Goal: Task Accomplishment & Management: Manage account settings

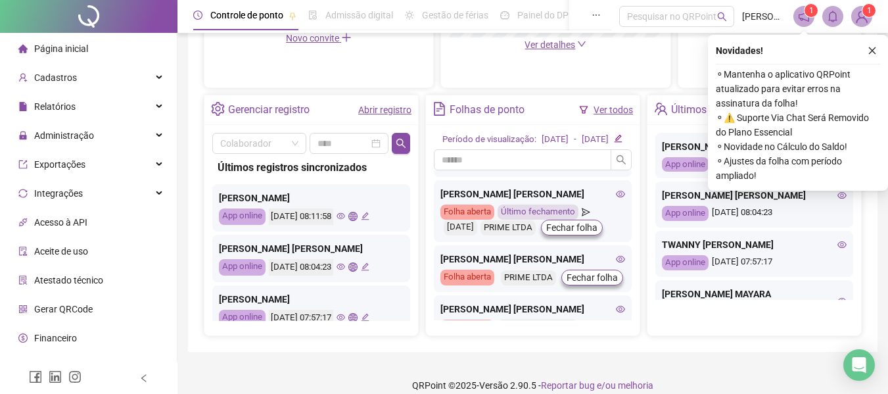
scroll to position [66, 0]
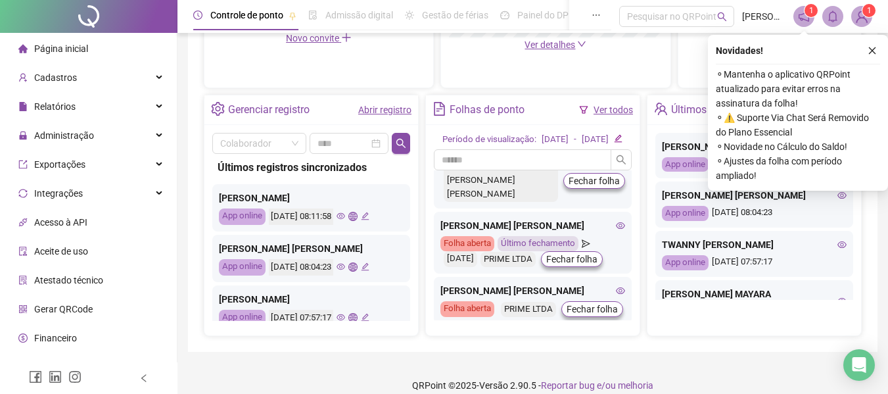
click at [616, 229] on icon "eye" at bounding box center [620, 225] width 9 height 7
click at [62, 138] on span "Administração" at bounding box center [64, 135] width 60 height 11
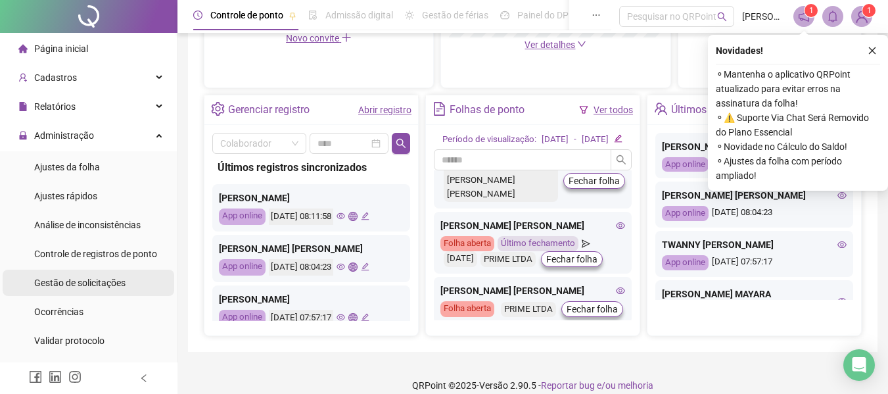
click at [91, 286] on span "Gestão de solicitações" at bounding box center [79, 282] width 91 height 11
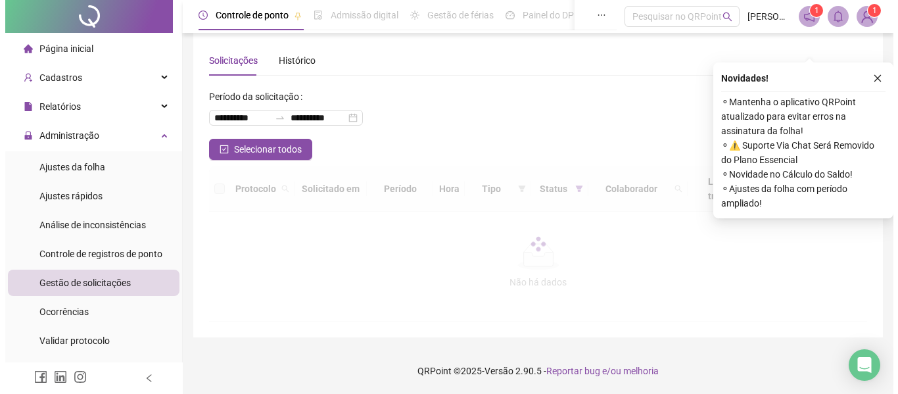
scroll to position [14, 0]
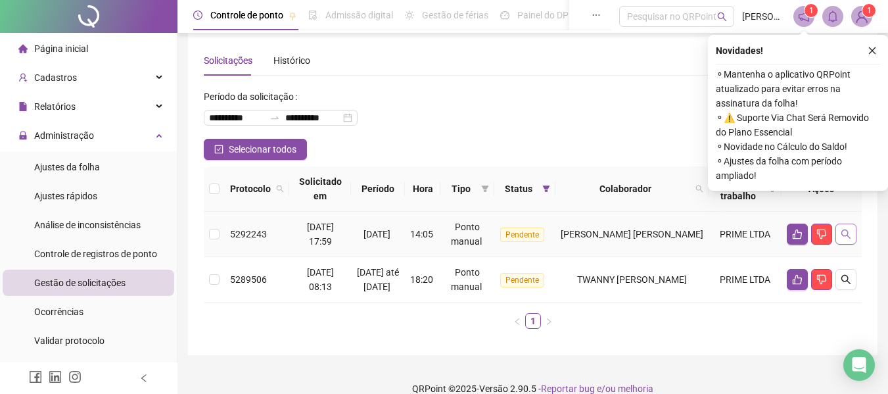
click at [840, 243] on button "button" at bounding box center [845, 233] width 21 height 21
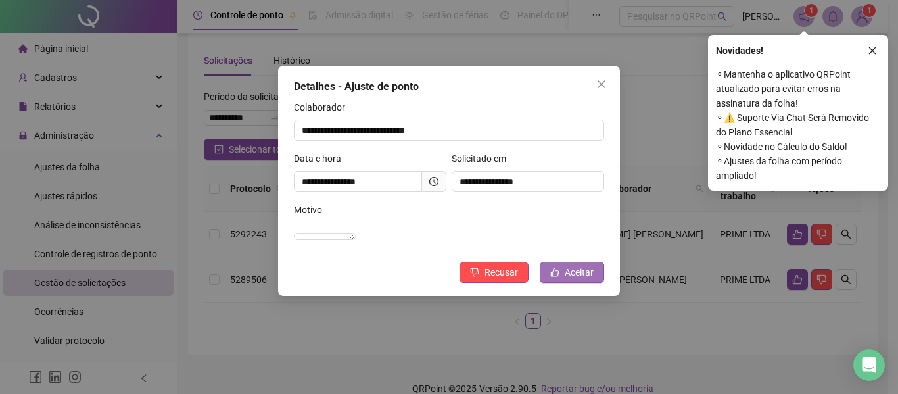
click at [566, 279] on span "Aceitar" at bounding box center [578, 272] width 29 height 14
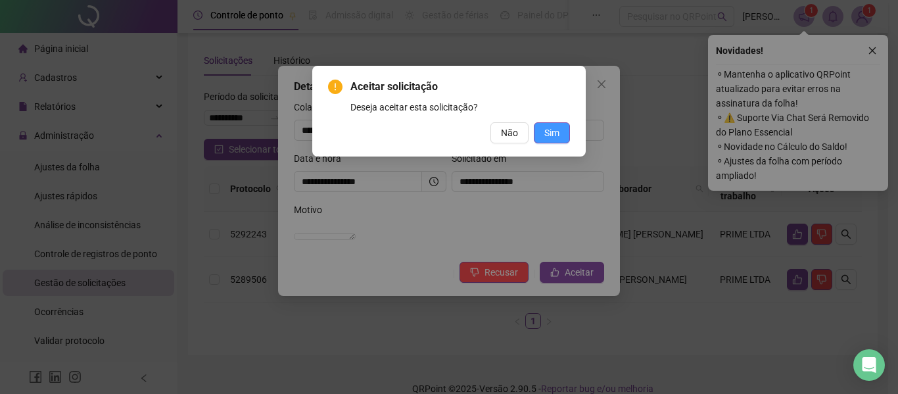
click at [550, 135] on span "Sim" at bounding box center [551, 133] width 15 height 14
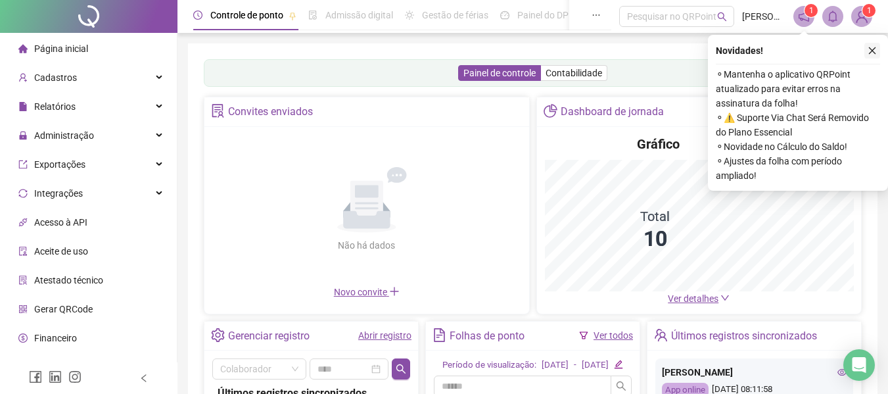
click at [872, 51] on icon "close" at bounding box center [872, 50] width 7 height 7
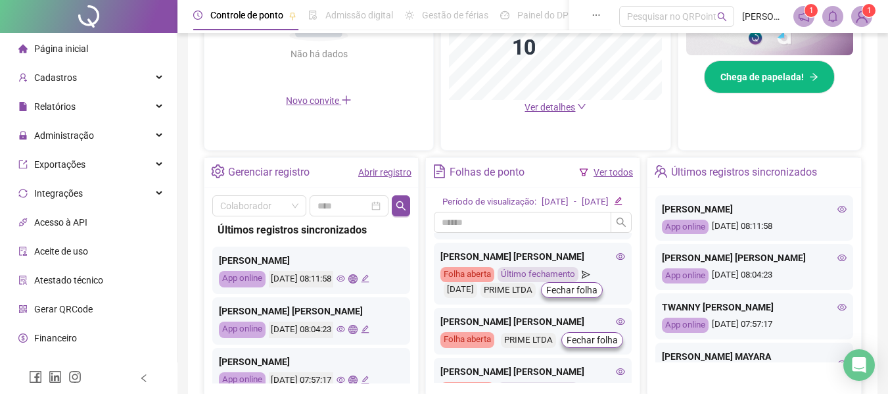
scroll to position [66, 0]
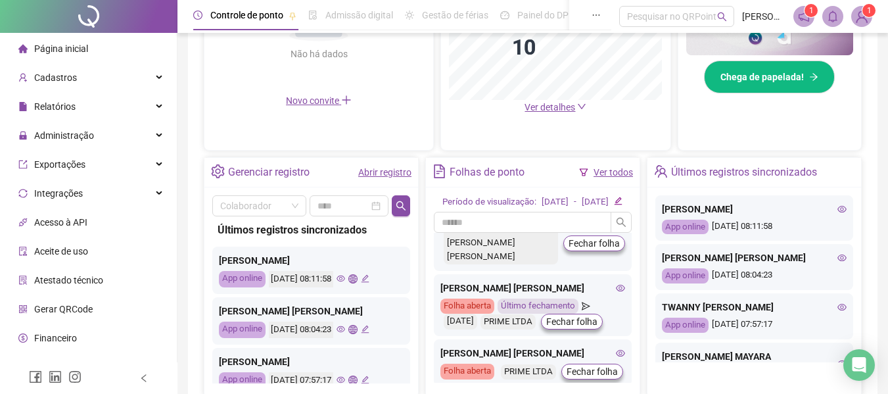
click at [616, 291] on icon "eye" at bounding box center [620, 288] width 9 height 7
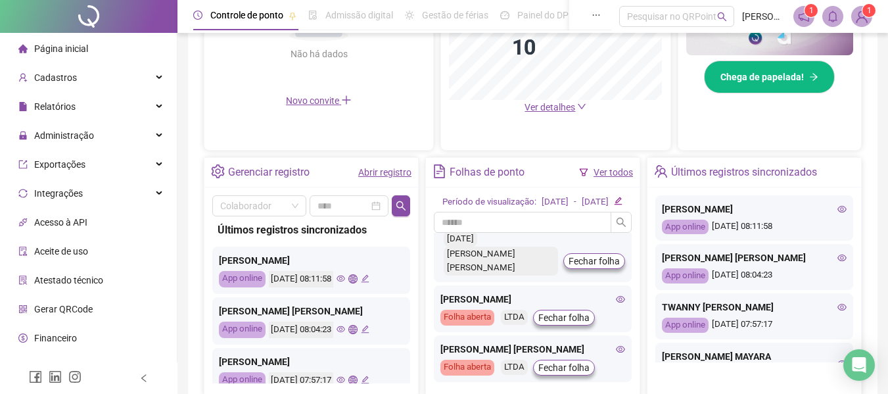
scroll to position [197, 0]
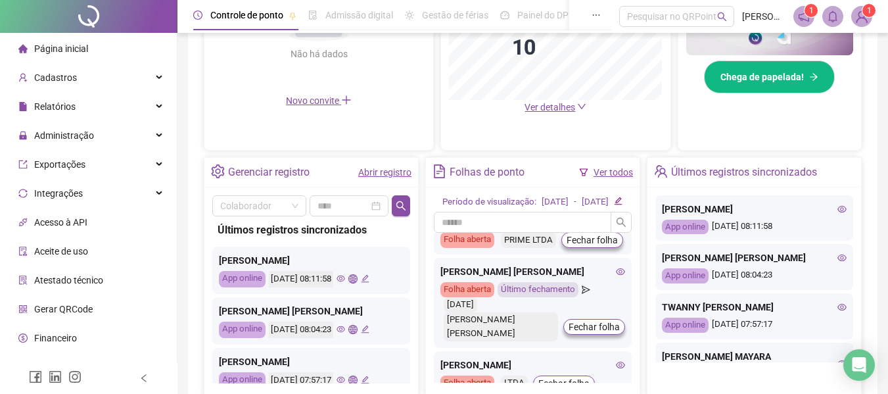
click at [616, 225] on icon "eye" at bounding box center [620, 221] width 9 height 7
click at [616, 226] on icon "eye" at bounding box center [620, 221] width 9 height 9
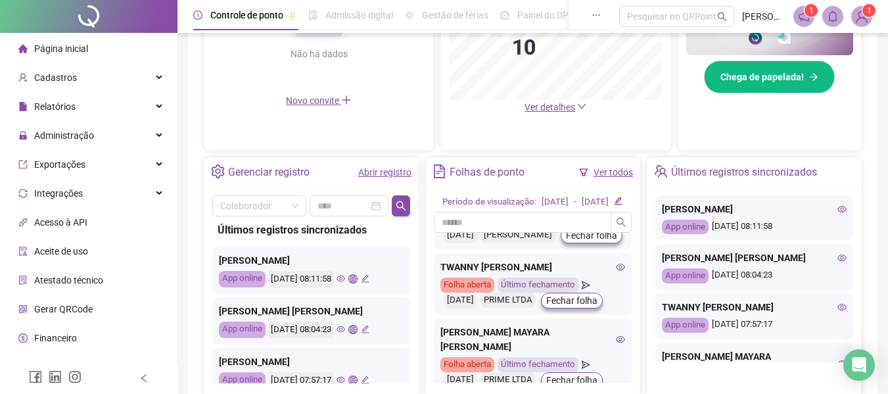
scroll to position [526, 0]
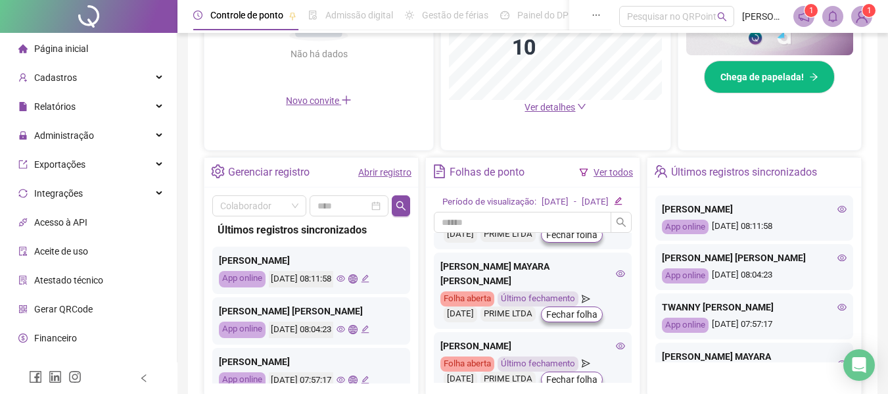
click at [616, 204] on icon "eye" at bounding box center [620, 201] width 9 height 7
click at [45, 130] on span "Administração" at bounding box center [64, 135] width 60 height 11
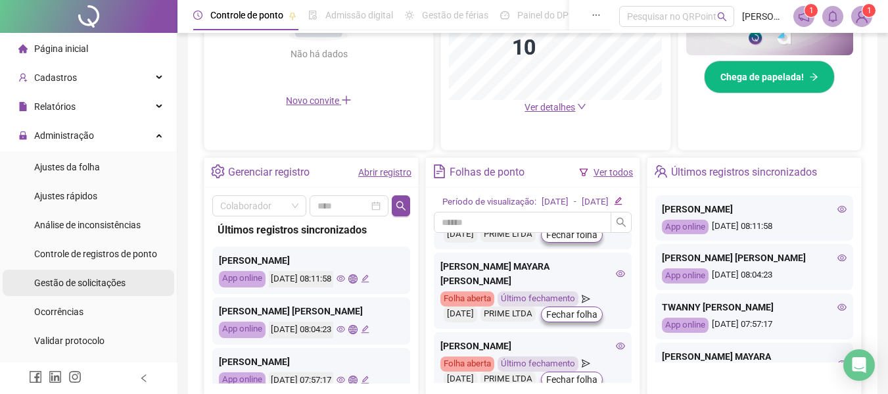
click at [99, 285] on span "Gestão de solicitações" at bounding box center [79, 282] width 91 height 11
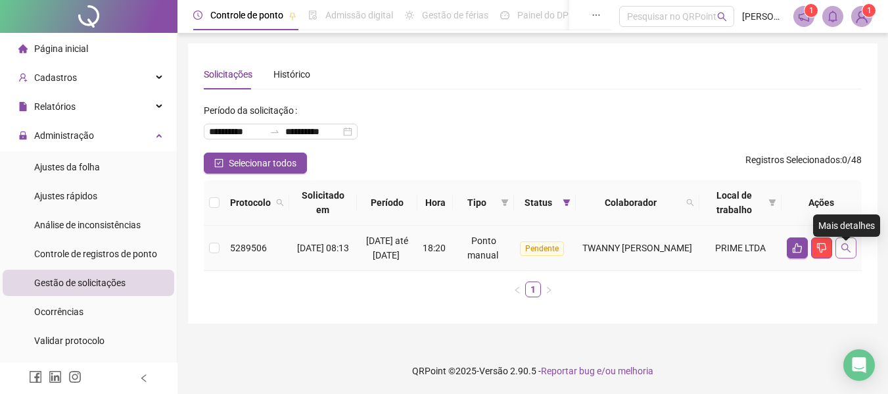
click at [845, 252] on icon "search" at bounding box center [845, 247] width 11 height 11
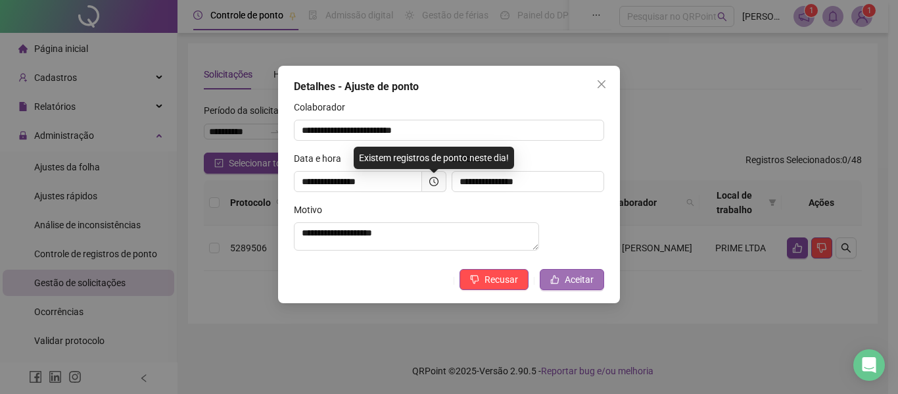
click at [564, 288] on button "Aceitar" at bounding box center [572, 279] width 64 height 21
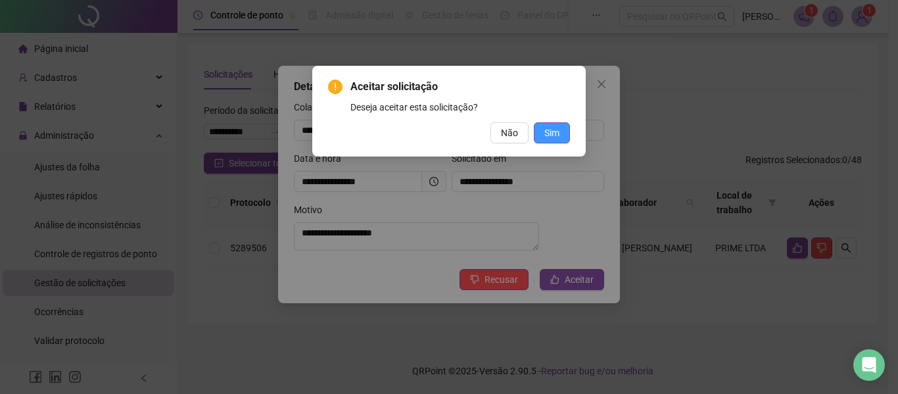
click at [562, 141] on button "Sim" at bounding box center [552, 132] width 36 height 21
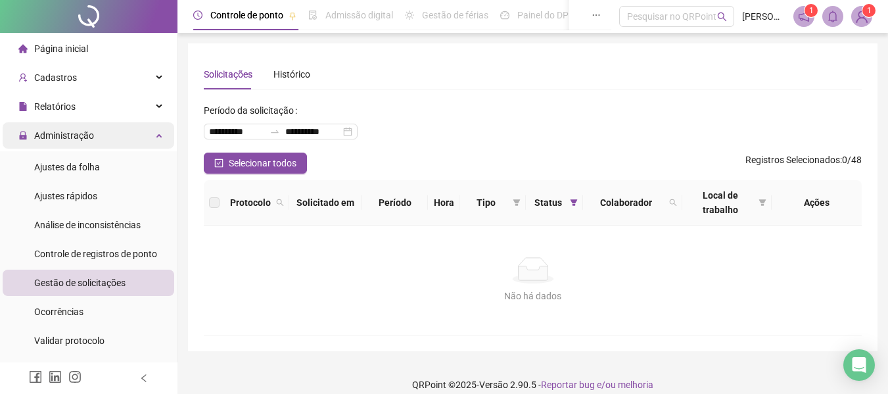
click at [74, 139] on span "Administração" at bounding box center [64, 135] width 60 height 11
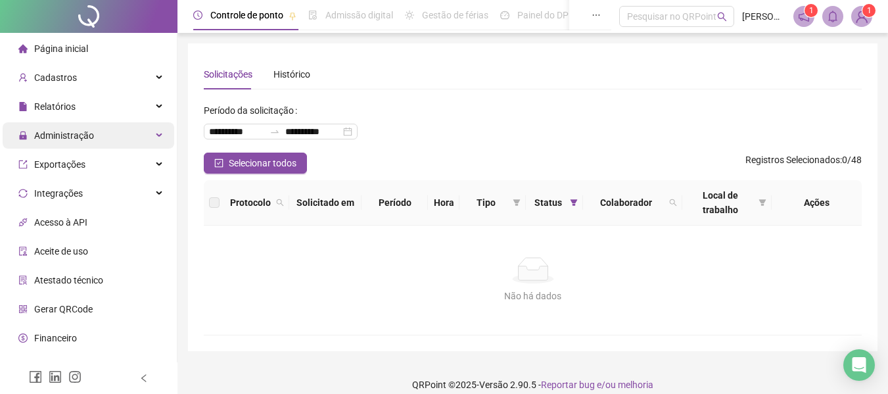
click at [76, 131] on span "Administração" at bounding box center [64, 135] width 60 height 11
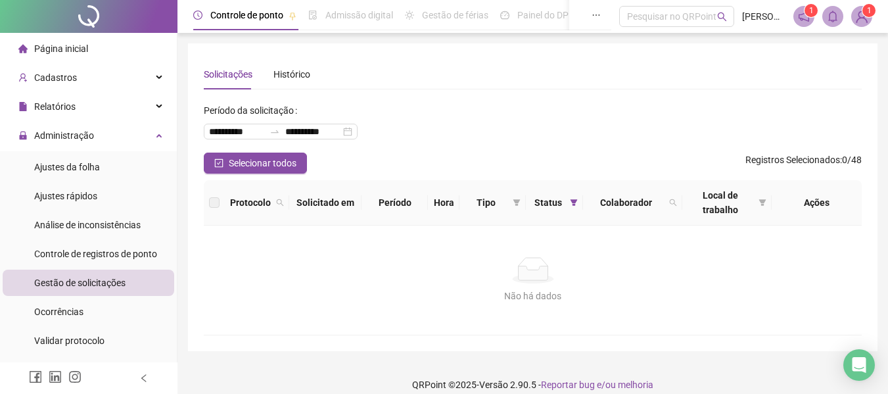
click at [79, 54] on span "Página inicial" at bounding box center [61, 48] width 54 height 11
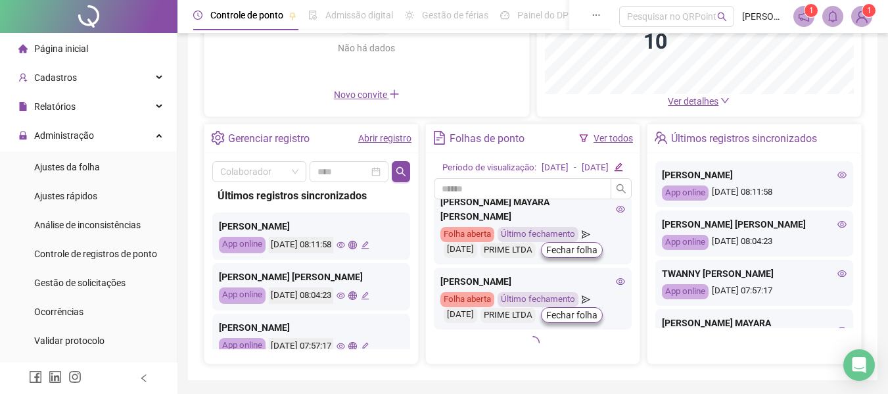
scroll to position [657, 0]
click at [616, 212] on icon "eye" at bounding box center [620, 209] width 9 height 7
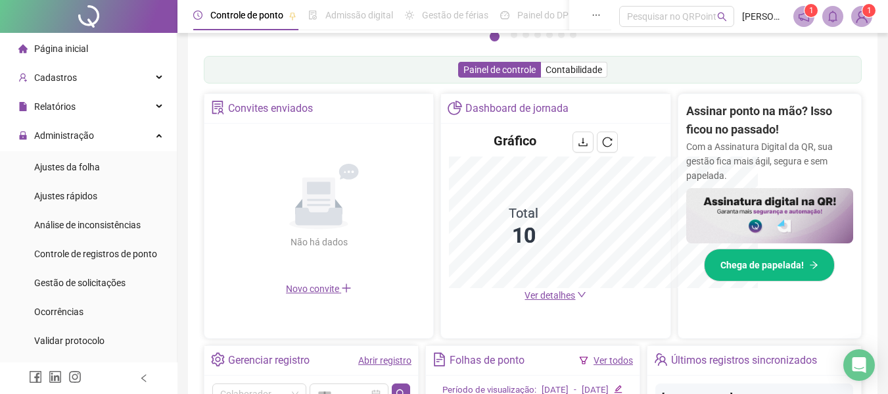
scroll to position [391, 0]
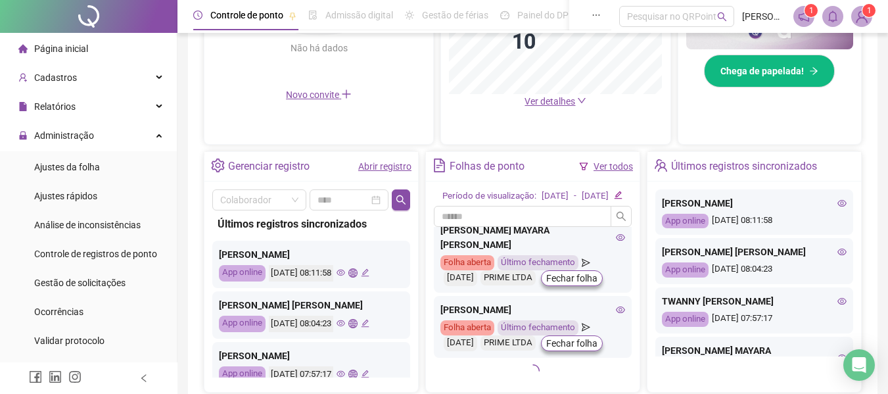
click at [616, 241] on icon "eye" at bounding box center [620, 236] width 9 height 9
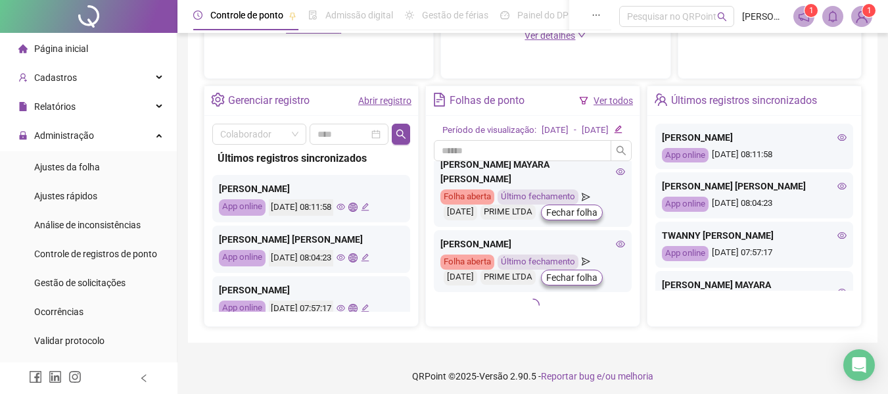
scroll to position [526, 0]
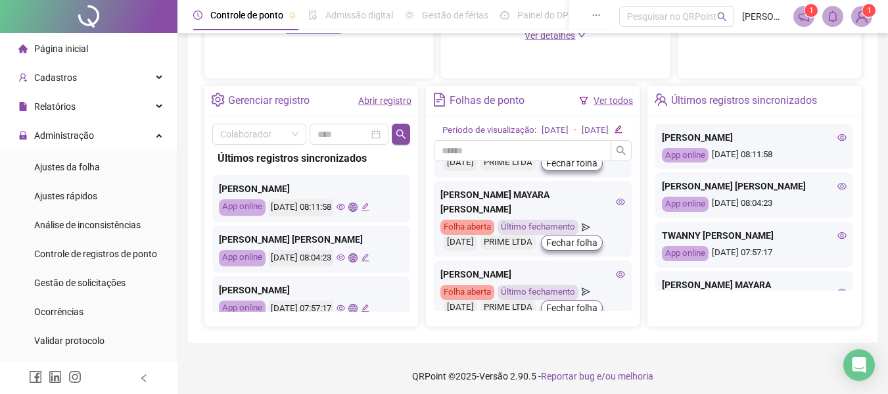
click at [616, 134] on icon "eye" at bounding box center [620, 129] width 9 height 9
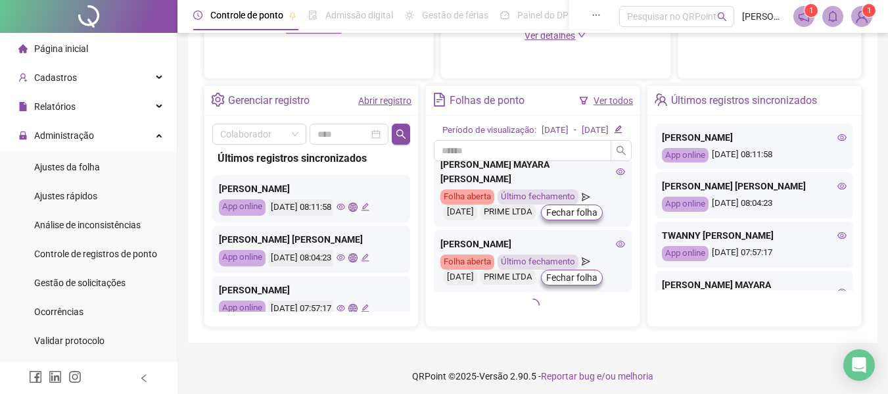
scroll to position [703, 0]
click at [616, 243] on icon "eye" at bounding box center [620, 243] width 9 height 9
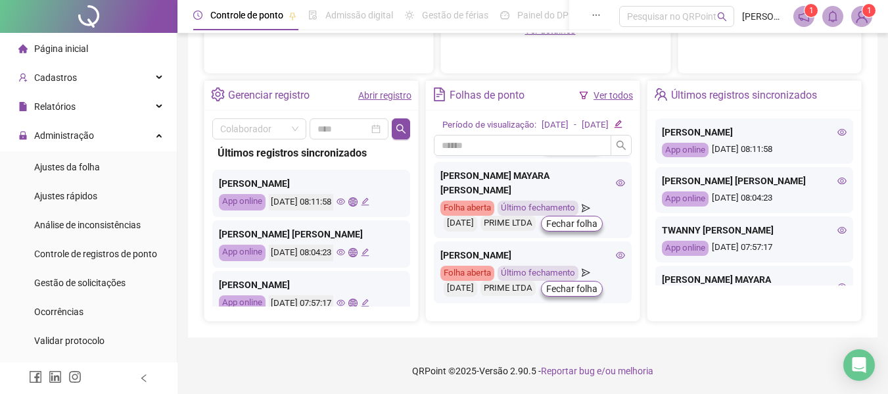
scroll to position [475, 0]
click at [616, 250] on icon "eye" at bounding box center [620, 254] width 9 height 9
click at [616, 252] on icon "eye" at bounding box center [620, 255] width 9 height 7
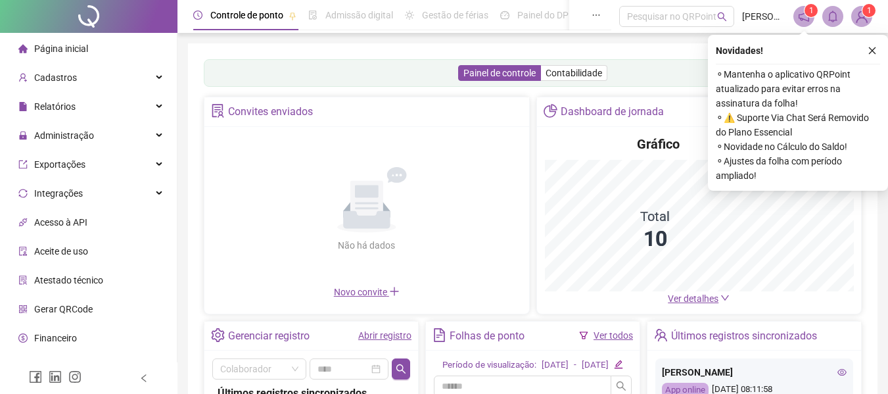
click at [59, 140] on span "Administração" at bounding box center [64, 135] width 60 height 11
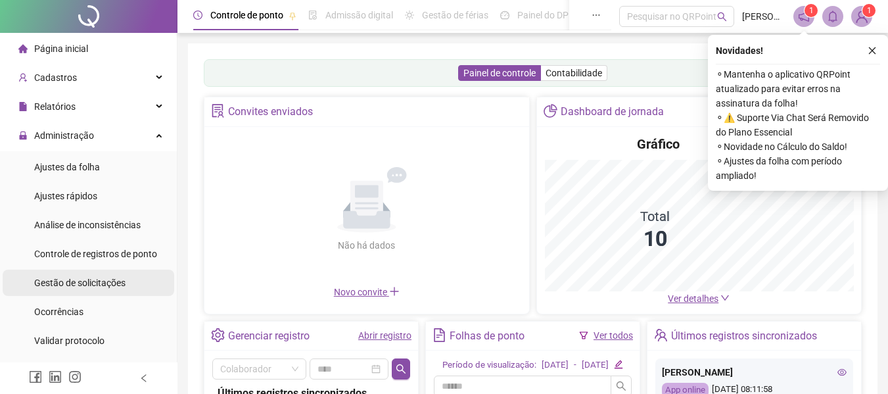
click at [85, 282] on span "Gestão de solicitações" at bounding box center [79, 282] width 91 height 11
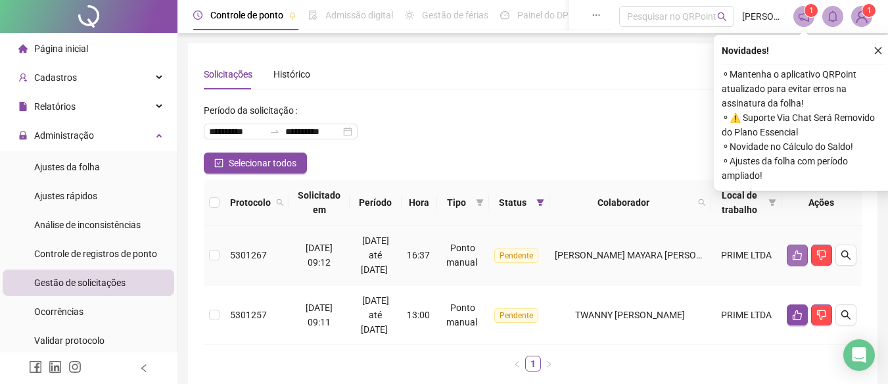
click at [796, 262] on button "button" at bounding box center [797, 254] width 21 height 21
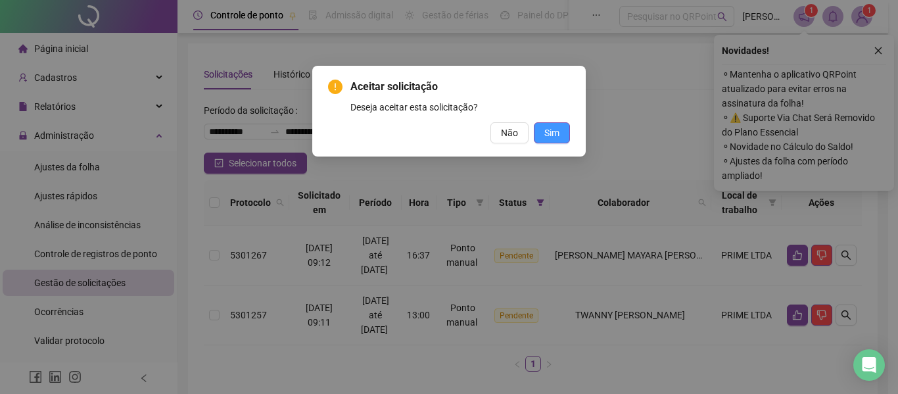
click at [550, 135] on span "Sim" at bounding box center [551, 133] width 15 height 14
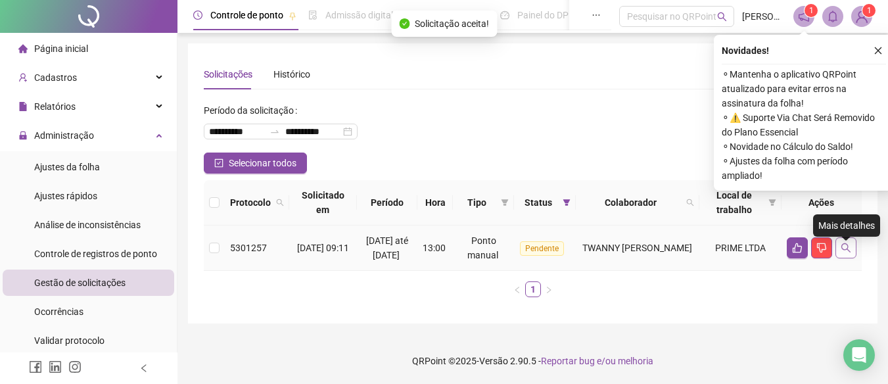
click at [845, 253] on icon "search" at bounding box center [845, 247] width 11 height 11
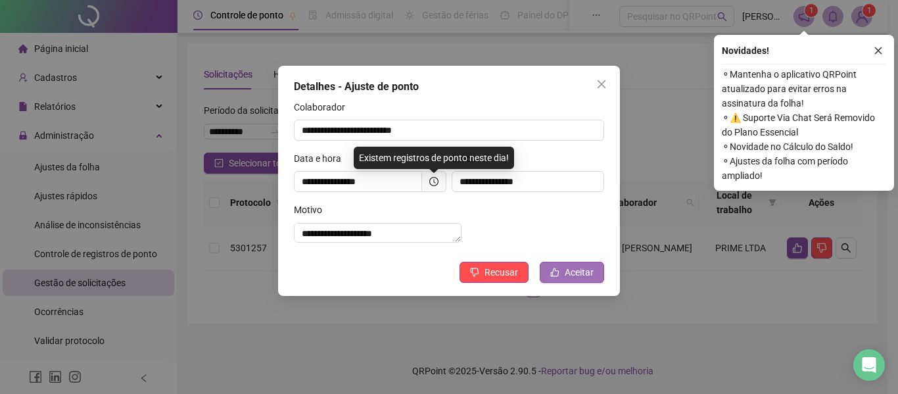
click at [583, 279] on span "Aceitar" at bounding box center [578, 272] width 29 height 14
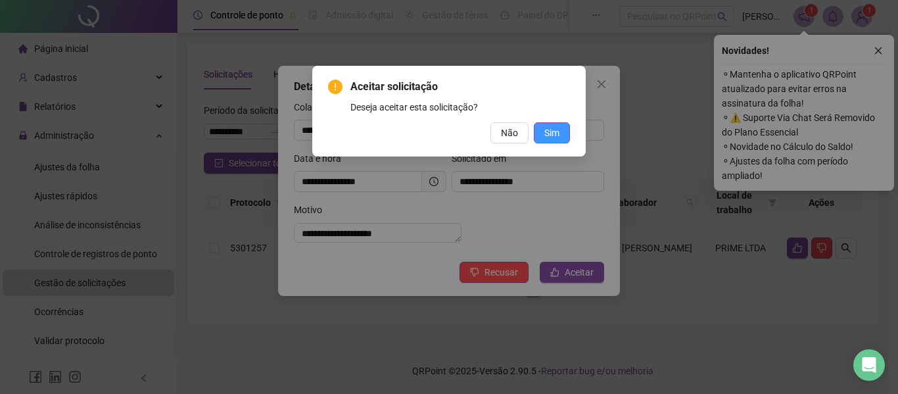
click at [555, 137] on span "Sim" at bounding box center [551, 133] width 15 height 14
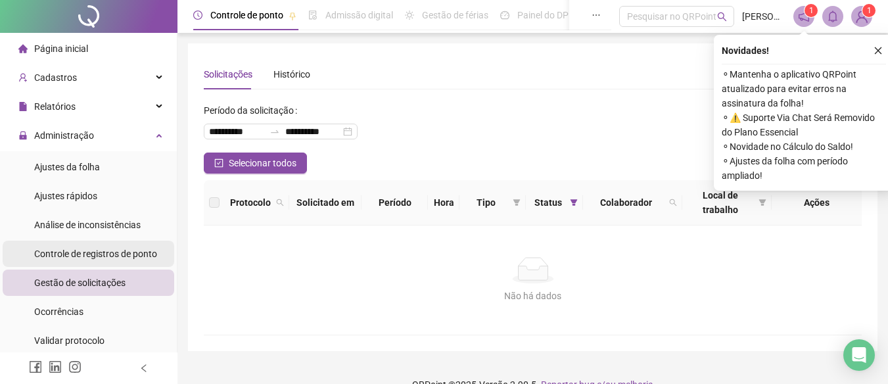
click at [94, 244] on div "Controle de registros de ponto" at bounding box center [95, 254] width 123 height 26
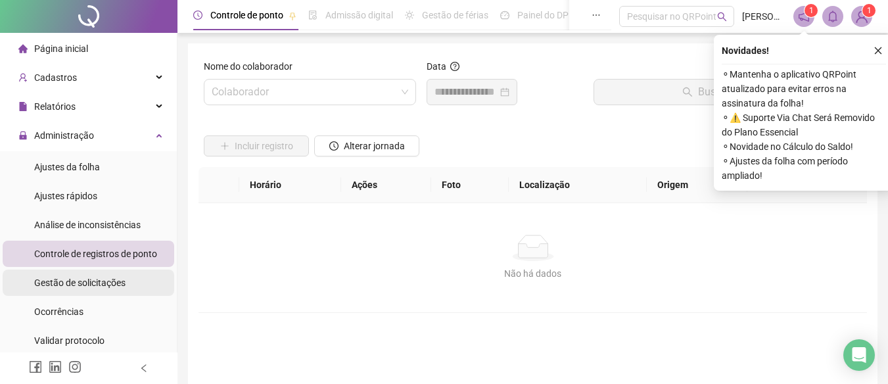
click at [102, 279] on span "Gestão de solicitações" at bounding box center [79, 282] width 91 height 11
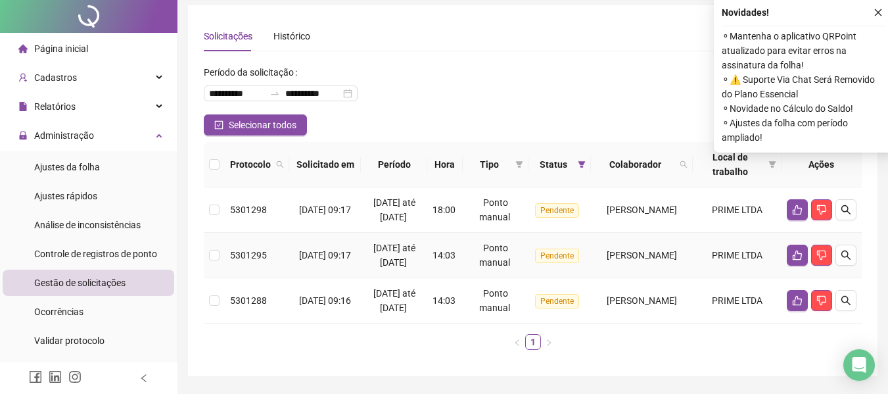
scroll to position [77, 0]
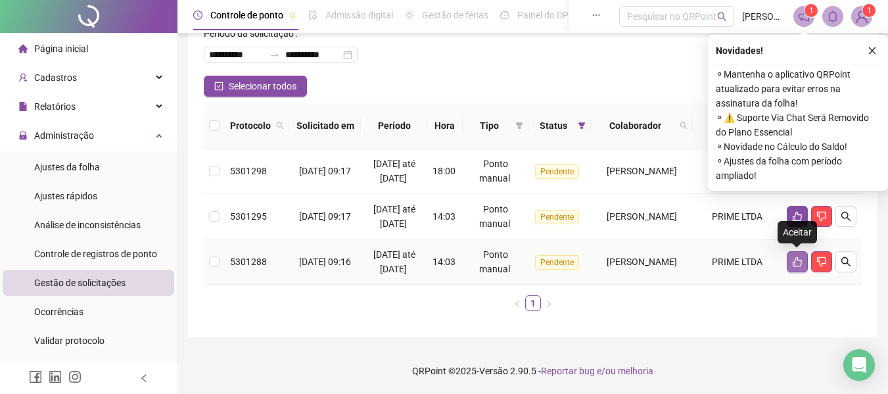
click at [801, 264] on icon "like" at bounding box center [797, 262] width 9 height 10
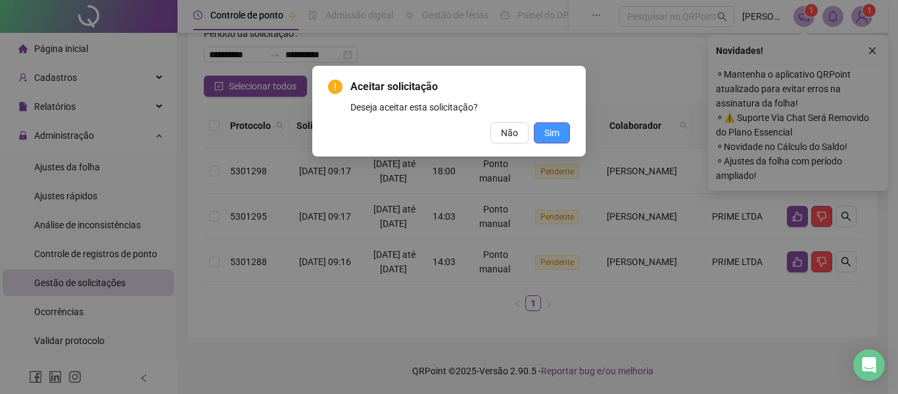
click at [551, 133] on span "Sim" at bounding box center [551, 133] width 15 height 14
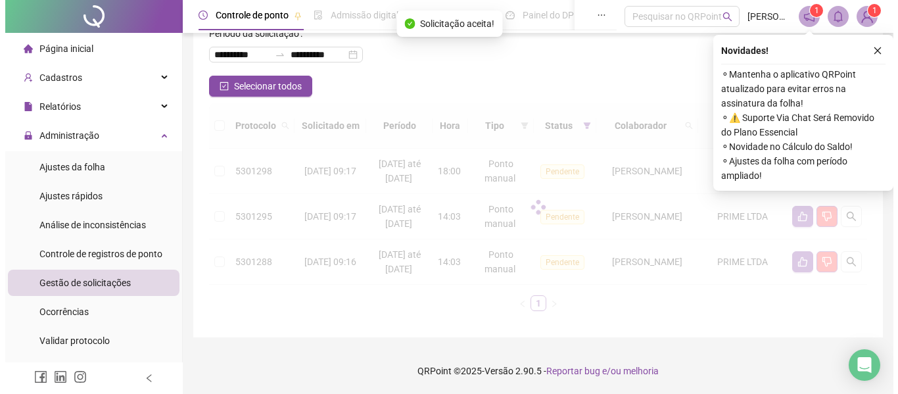
scroll to position [32, 0]
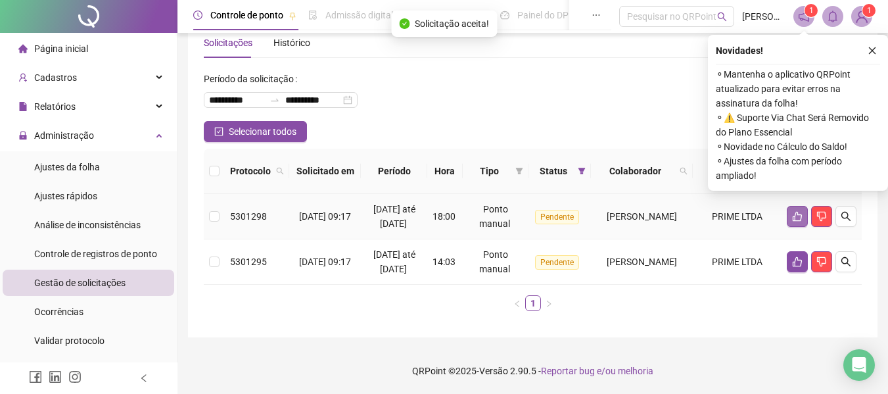
click at [800, 225] on button "button" at bounding box center [797, 216] width 21 height 21
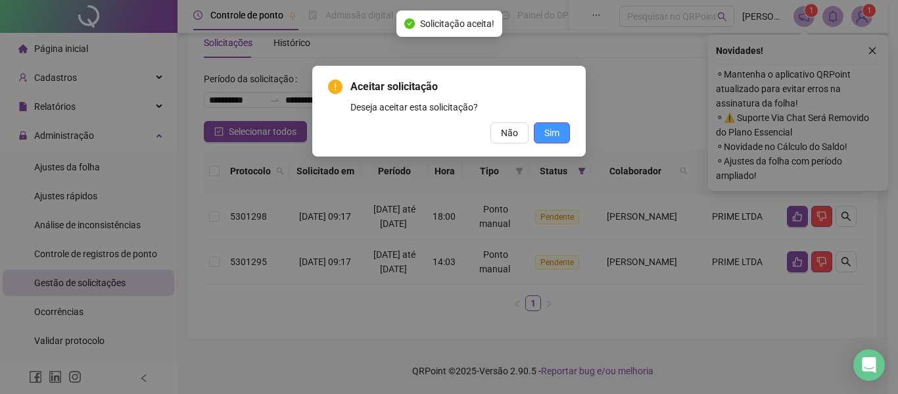
click at [556, 129] on span "Sim" at bounding box center [551, 133] width 15 height 14
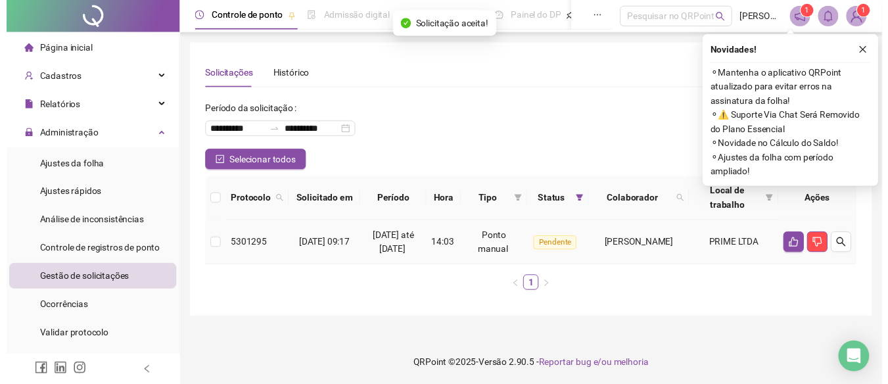
scroll to position [0, 0]
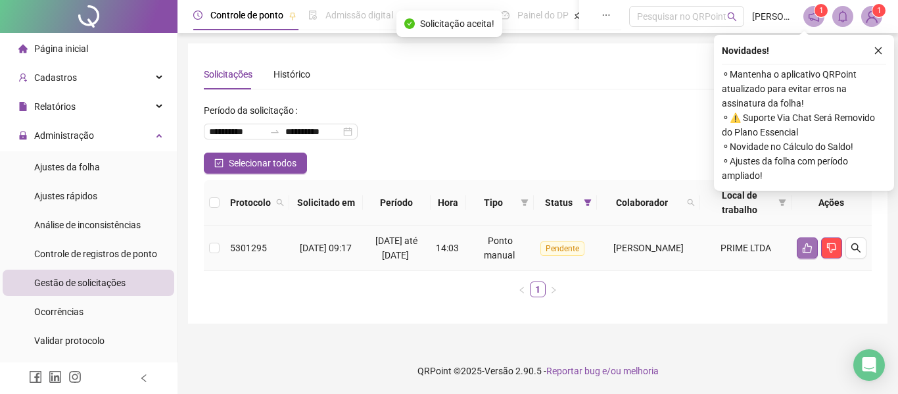
click at [807, 253] on button "button" at bounding box center [806, 247] width 21 height 21
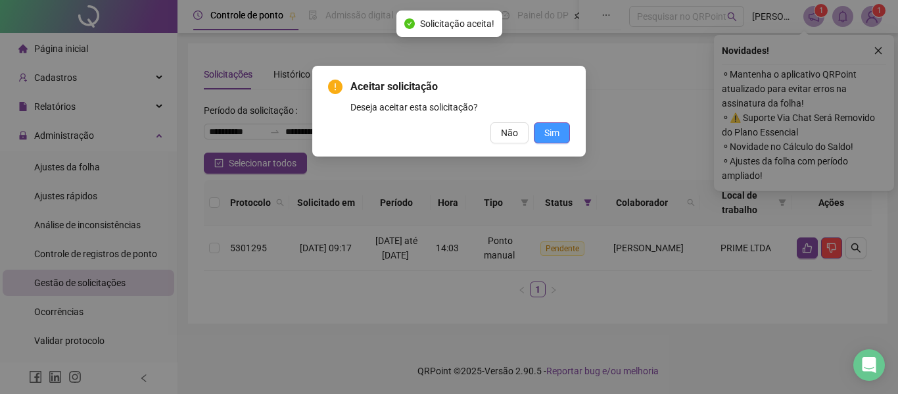
click at [555, 128] on span "Sim" at bounding box center [551, 133] width 15 height 14
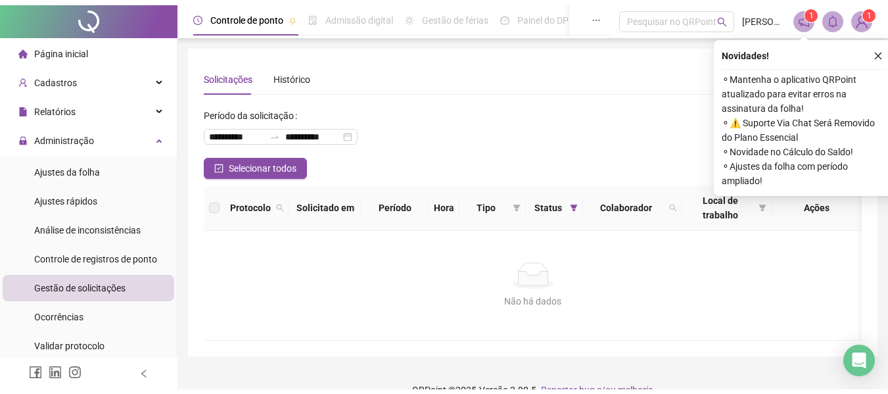
scroll to position [14, 0]
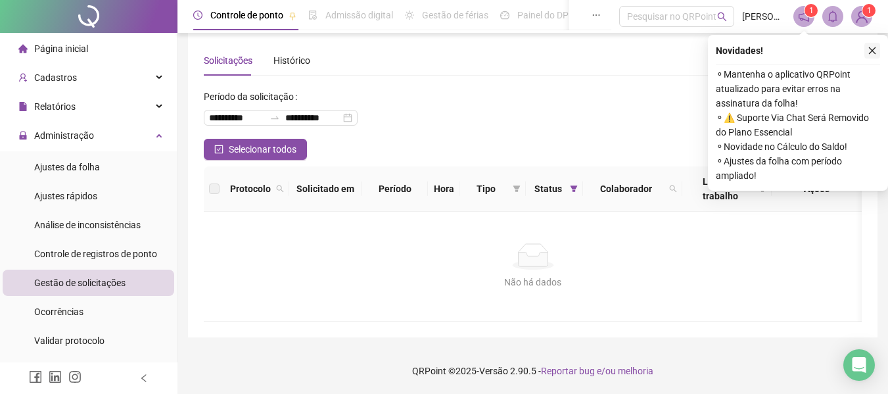
click at [870, 47] on icon "close" at bounding box center [871, 50] width 9 height 9
